Goal: Task Accomplishment & Management: Complete application form

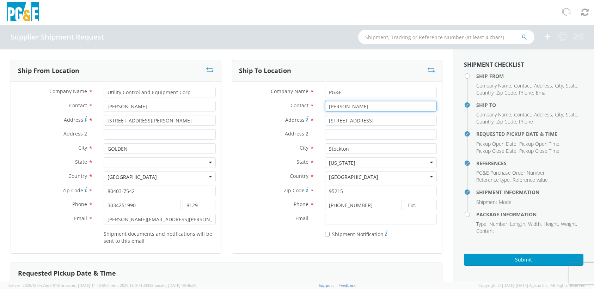
drag, startPoint x: 350, startPoint y: 106, endPoint x: 322, endPoint y: 106, distance: 28.2
click at [325, 106] on input "[PERSON_NAME]" at bounding box center [381, 106] width 112 height 11
paste input "[PERSON_NAME]"
type input "[PERSON_NAME]"
click at [255, 147] on label "City *" at bounding box center [275, 147] width 87 height 9
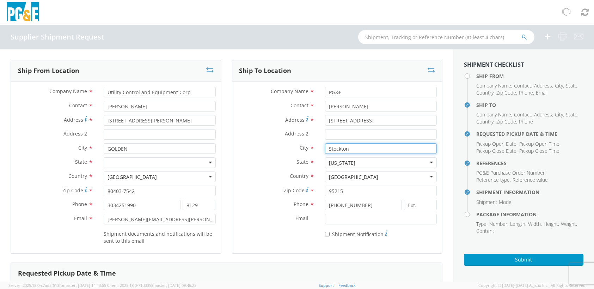
click at [325, 147] on input "Stockton" at bounding box center [381, 148] width 112 height 11
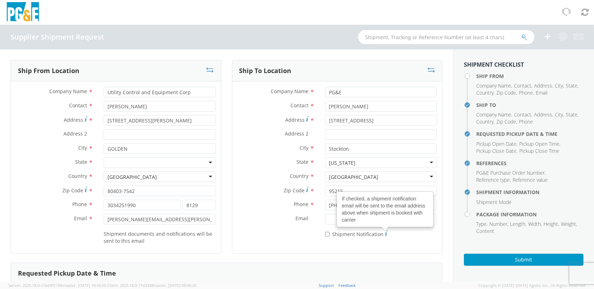
click at [395, 231] on div "* Shipment Notification If checked, a shipment notification email will be sent …" at bounding box center [381, 233] width 112 height 10
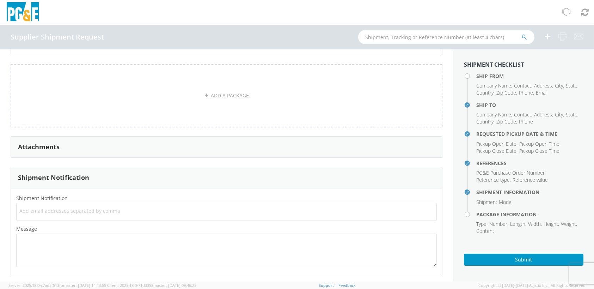
scroll to position [549, 0]
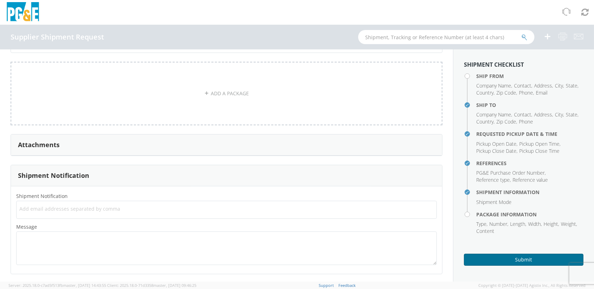
click at [505, 258] on button "Submit" at bounding box center [523, 259] width 119 height 12
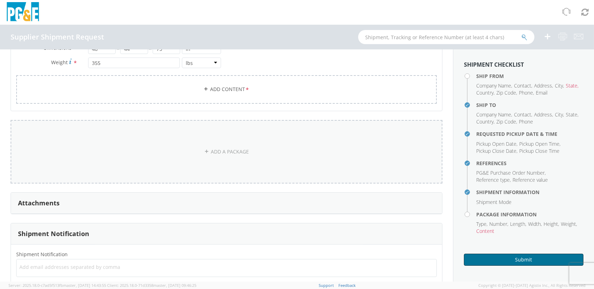
scroll to position [479, 0]
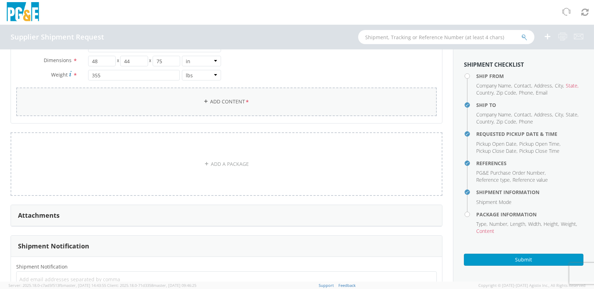
click at [213, 102] on link "Add Content *" at bounding box center [226, 101] width 421 height 29
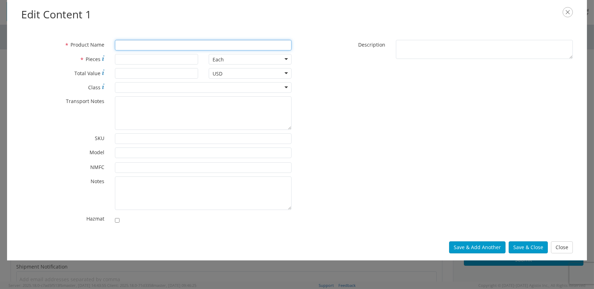
click at [124, 46] on input "* Product Name" at bounding box center [203, 45] width 177 height 11
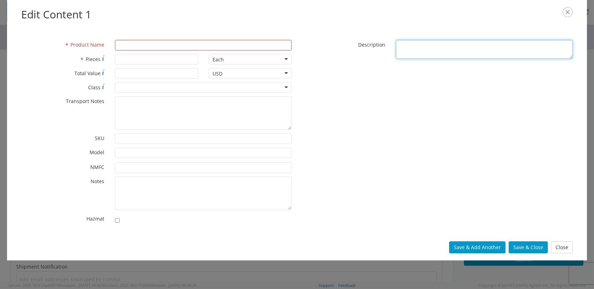
click at [431, 46] on textarea "* Description" at bounding box center [484, 49] width 177 height 19
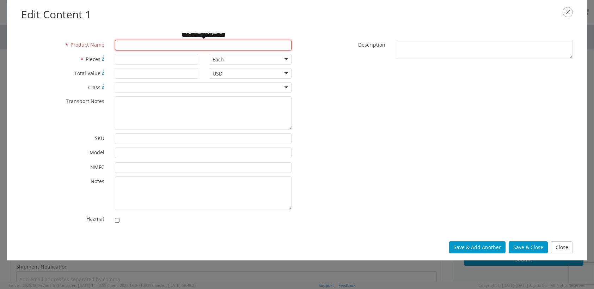
click at [196, 45] on input "* Product Name" at bounding box center [203, 45] width 177 height 11
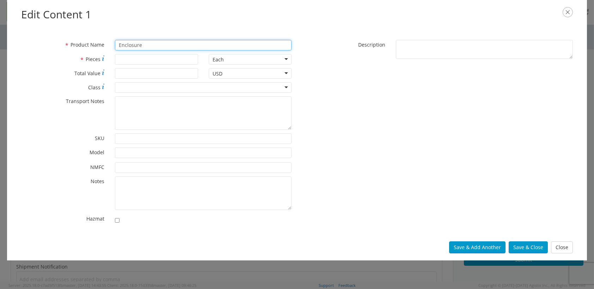
drag, startPoint x: 153, startPoint y: 45, endPoint x: 111, endPoint y: 42, distance: 41.4
click at [111, 42] on div "Enclosure" at bounding box center [204, 45] width 188 height 11
paste input "UCEC Part # 3 SECTION ENCLOSURE"
type input "UCEC Part # 3 SECTION ENCLOSURE"
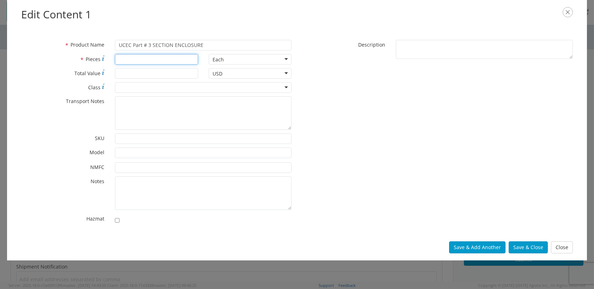
click at [126, 59] on input "* Pieces" at bounding box center [156, 59] width 83 height 11
type input "1"
click at [133, 74] on input "* Total Value" at bounding box center [156, 73] width 83 height 11
type input "11930.00"
click at [309, 112] on div "* Product Name UCEC Part # 3 SECTION ENCLOSURE * Pieces 1 Each Each Bag Blister…" at bounding box center [297, 133] width 562 height 187
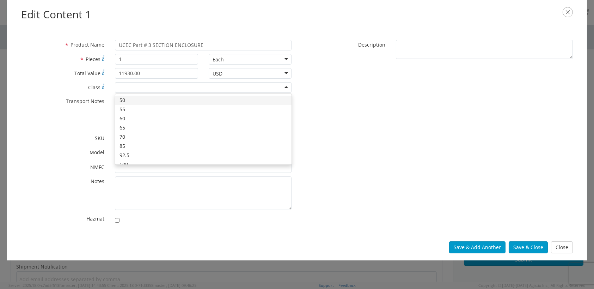
click at [209, 90] on div at bounding box center [203, 87] width 177 height 11
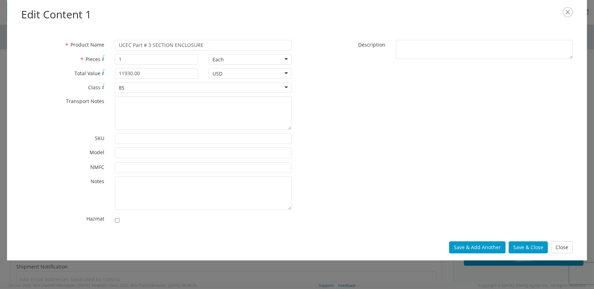
drag, startPoint x: 368, startPoint y: 117, endPoint x: 363, endPoint y: 117, distance: 5.3
click at [367, 117] on div "* Product Name UCEC Part # 3 SECTION ENCLOSURE * Pieces 1 Each Each Bag Blister…" at bounding box center [297, 133] width 562 height 187
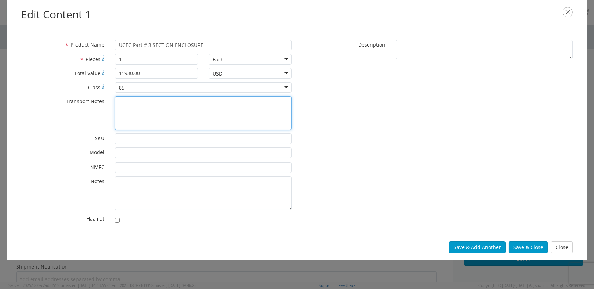
click at [163, 111] on textarea "* Transport Notes" at bounding box center [203, 112] width 177 height 33
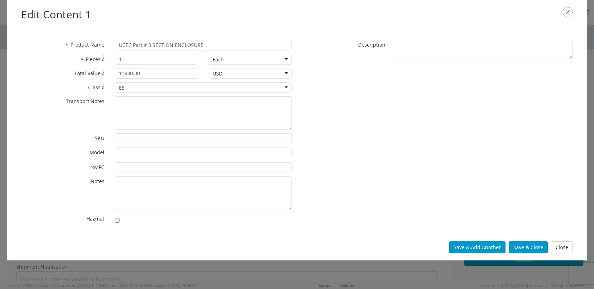
click at [329, 118] on div "* Product Name UCEC Part # 3 SECTION ENCLOSURE * Pieces 1 Each Each Bag Blister…" at bounding box center [297, 133] width 562 height 187
click at [187, 167] on input "* NMFC" at bounding box center [203, 167] width 177 height 11
click at [182, 151] on input "* Model" at bounding box center [203, 152] width 177 height 11
click at [324, 153] on div "* Product Name UCEC Part # 3 SECTION ENCLOSURE * Pieces 1 Each Each Bag Blister…" at bounding box center [297, 133] width 562 height 187
click at [530, 247] on button "Save & Close" at bounding box center [528, 247] width 39 height 12
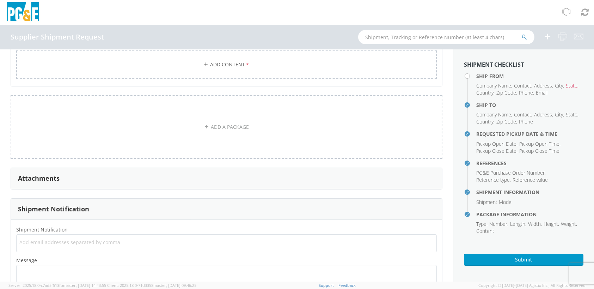
scroll to position [591, 0]
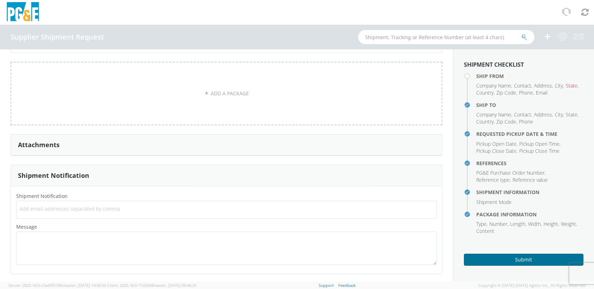
click at [530, 256] on button "Submit" at bounding box center [523, 259] width 119 height 12
click at [243, 100] on link "ADD A PACKAGE" at bounding box center [227, 93] width 432 height 63
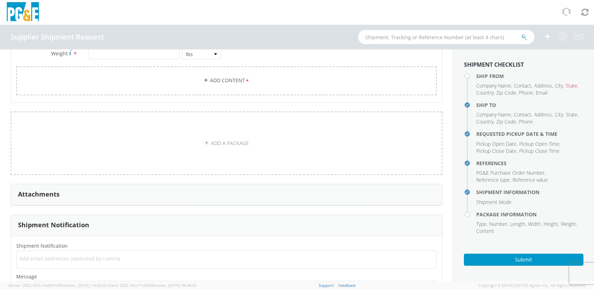
scroll to position [723, 0]
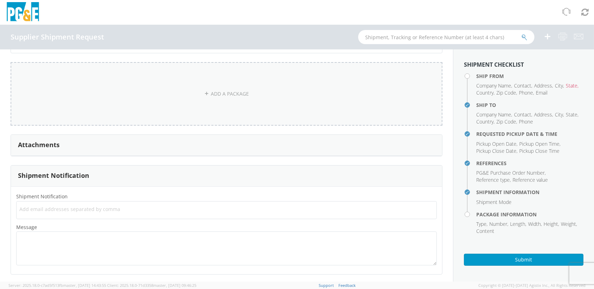
click at [221, 85] on link "ADD A PACKAGE" at bounding box center [227, 93] width 432 height 63
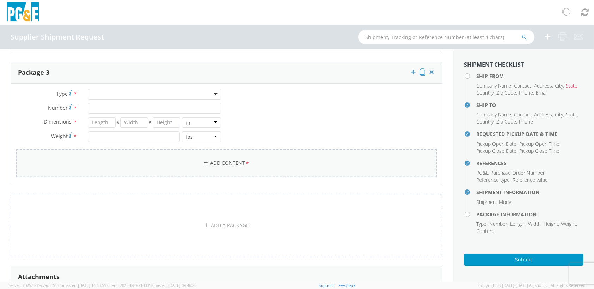
click at [259, 165] on link "Add Content *" at bounding box center [226, 163] width 421 height 29
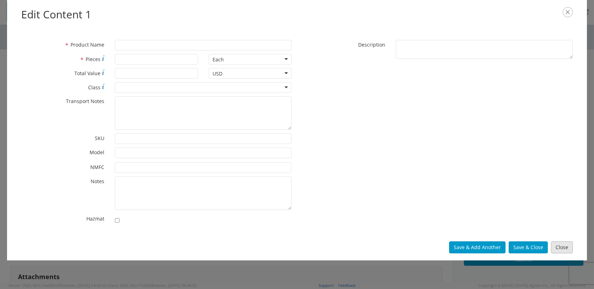
click at [569, 245] on button "Close" at bounding box center [562, 247] width 22 height 12
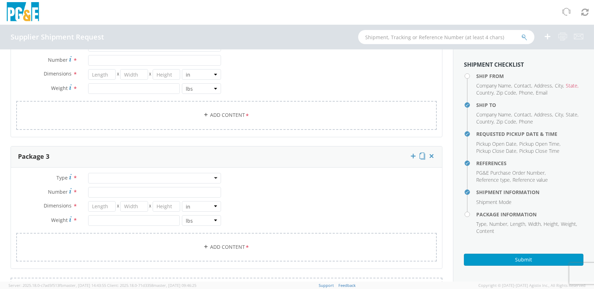
scroll to position [617, 0]
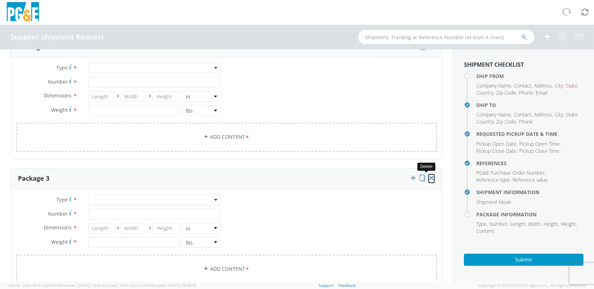
click at [428, 174] on icon at bounding box center [431, 177] width 7 height 7
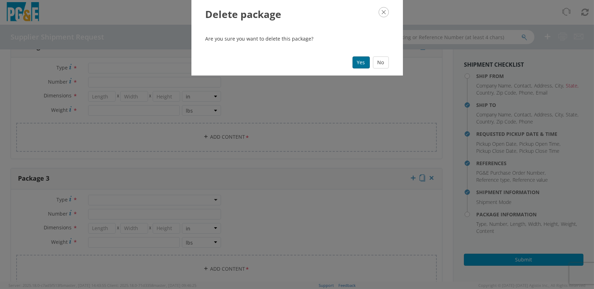
click at [363, 59] on button "Yes" at bounding box center [360, 62] width 17 height 12
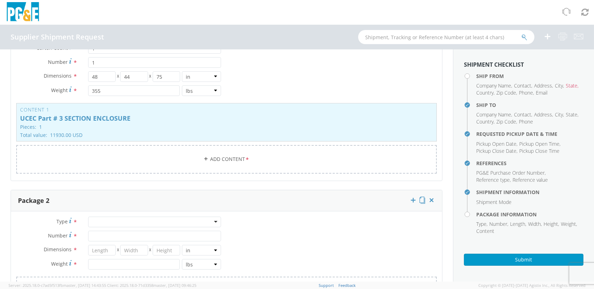
scroll to position [476, 0]
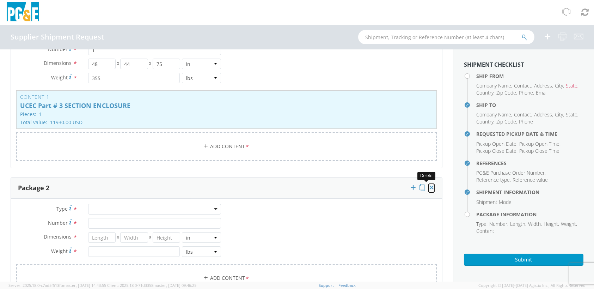
click at [428, 187] on icon at bounding box center [431, 187] width 7 height 7
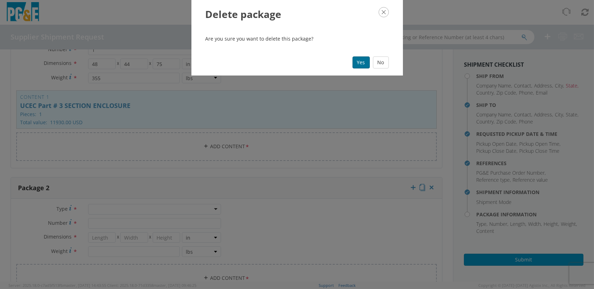
click at [357, 60] on button "Yes" at bounding box center [360, 62] width 17 height 12
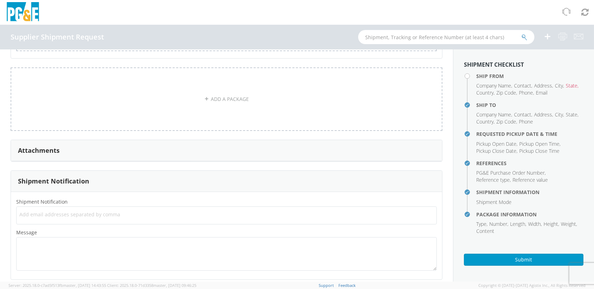
scroll to position [591, 0]
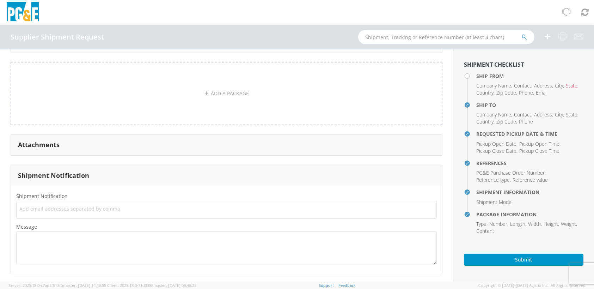
click at [47, 207] on span "Add email addresses separated by comma" at bounding box center [226, 208] width 414 height 7
click at [41, 142] on h3 "Attachments" at bounding box center [39, 144] width 42 height 7
click at [59, 141] on div "Attachments" at bounding box center [226, 144] width 431 height 21
click at [75, 202] on div "Add email addresses separated by comma" at bounding box center [226, 210] width 421 height 18
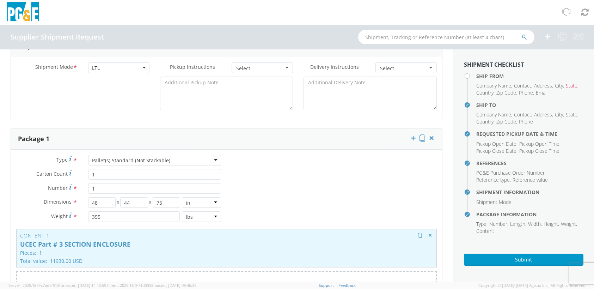
scroll to position [309, 0]
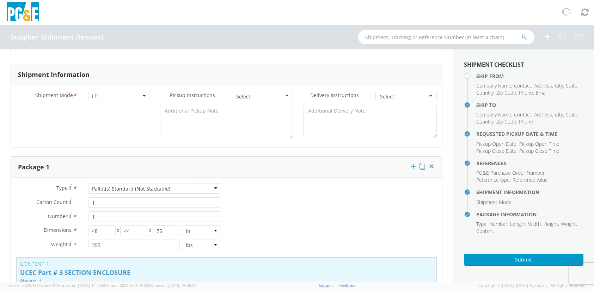
click at [442, 194] on div "Ship From Location Company Name * Utility Control and Equipment Corp Contact * …" at bounding box center [226, 148] width 453 height 816
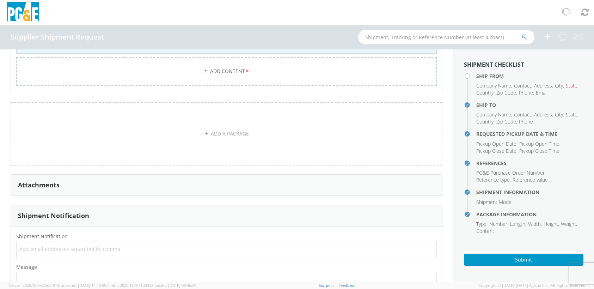
scroll to position [591, 0]
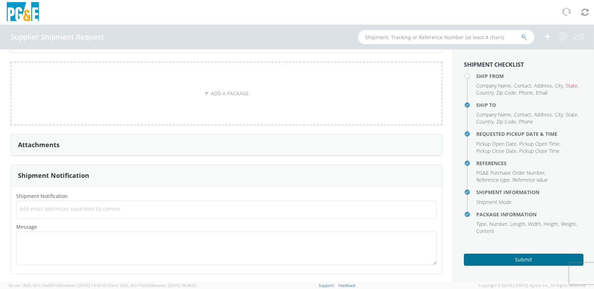
click at [501, 257] on button "Submit" at bounding box center [523, 259] width 119 height 12
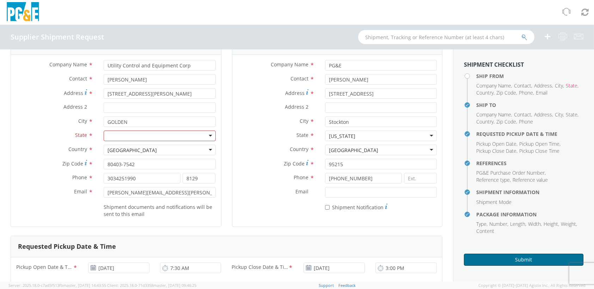
scroll to position [0, 0]
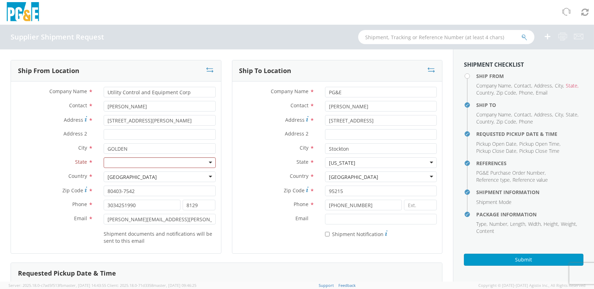
click at [166, 165] on div at bounding box center [160, 162] width 112 height 11
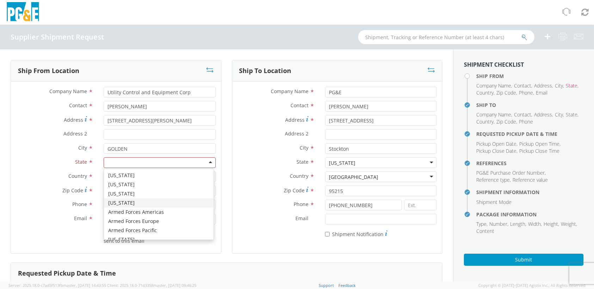
scroll to position [70, 0]
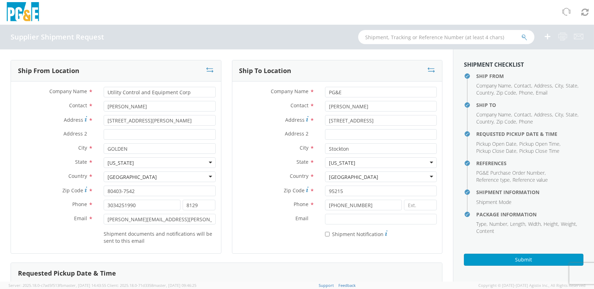
click at [440, 228] on div "Ship To Location Company Name * PG&E Contact * [PERSON_NAME] Address * [STREET_…" at bounding box center [337, 161] width 221 height 202
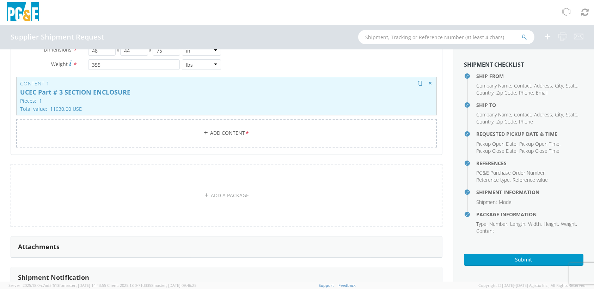
scroll to position [485, 0]
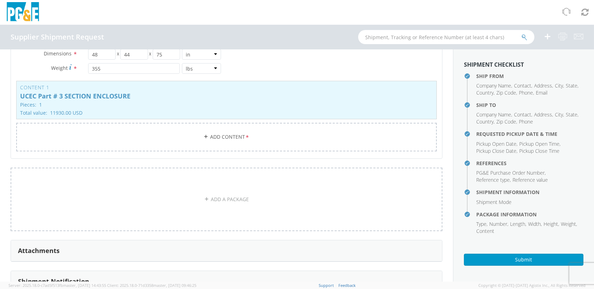
click at [32, 249] on h3 "Attachments" at bounding box center [39, 250] width 42 height 7
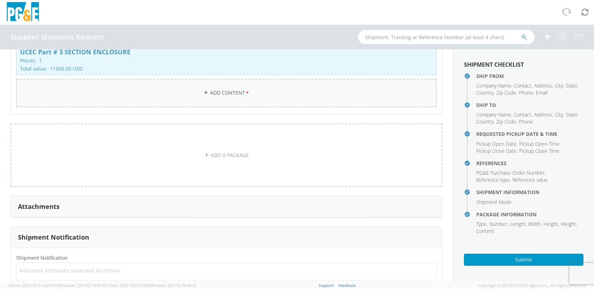
scroll to position [591, 0]
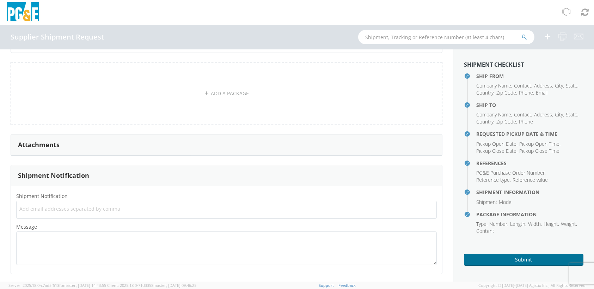
click at [492, 258] on button "Submit" at bounding box center [523, 259] width 119 height 12
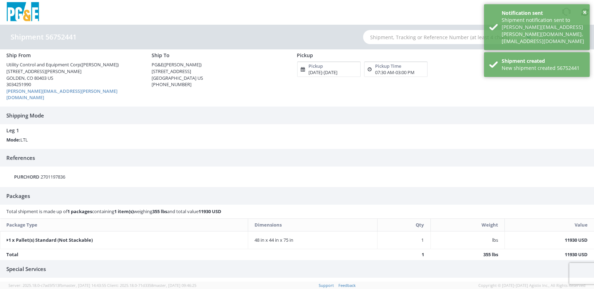
scroll to position [67, 0]
